Goal: Use online tool/utility: Utilize a website feature to perform a specific function

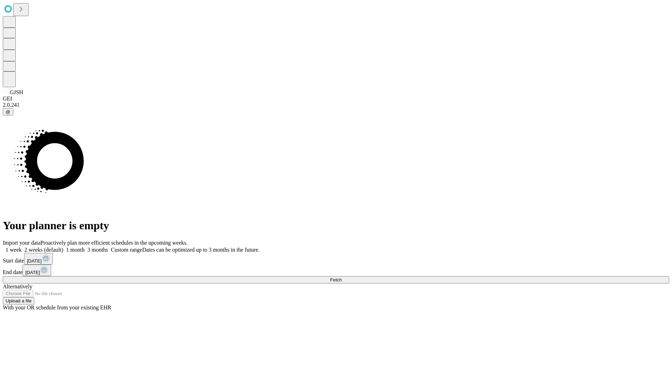
click at [342, 277] on span "Fetch" at bounding box center [336, 279] width 12 height 5
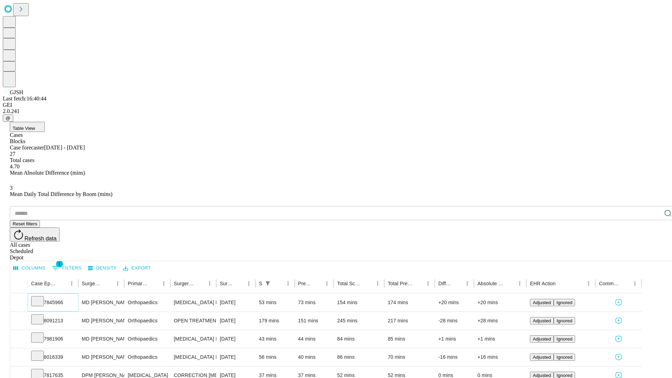
click at [41, 297] on icon at bounding box center [37, 300] width 7 height 7
